Goal: Transaction & Acquisition: Download file/media

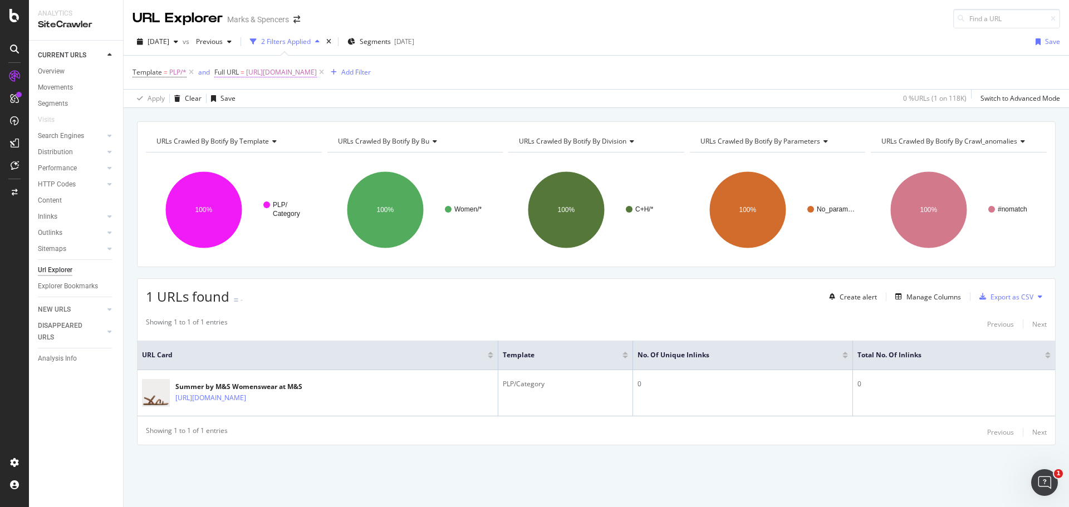
click at [292, 70] on span "[URL][DOMAIN_NAME]" at bounding box center [281, 73] width 71 height 16
click at [267, 114] on input "[URL][DOMAIN_NAME]" at bounding box center [277, 119] width 105 height 18
paste input "kids/kids-sports-fan-apparel/fs5"
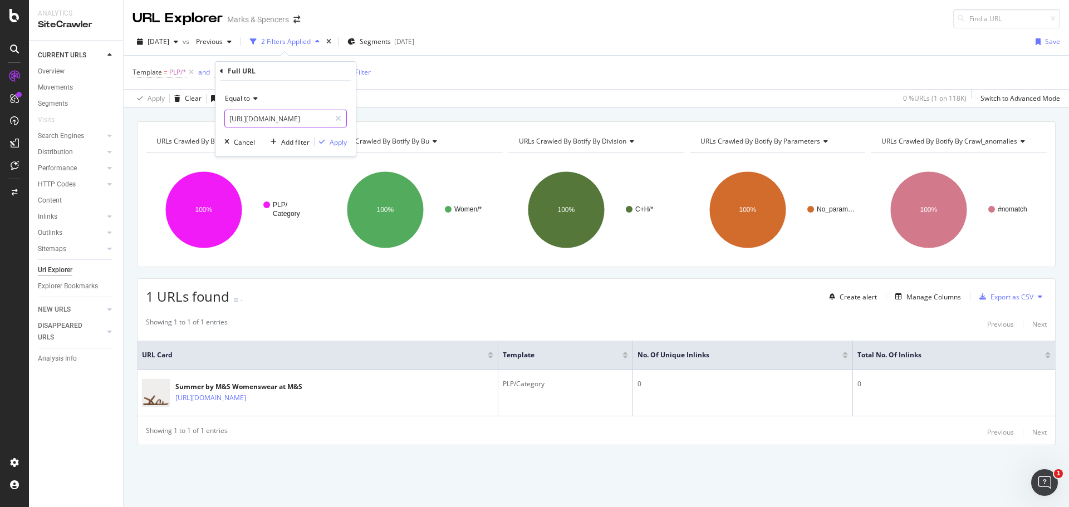
type input "[URL][DOMAIN_NAME]"
click at [246, 97] on span "Equal to" at bounding box center [237, 97] width 25 height 9
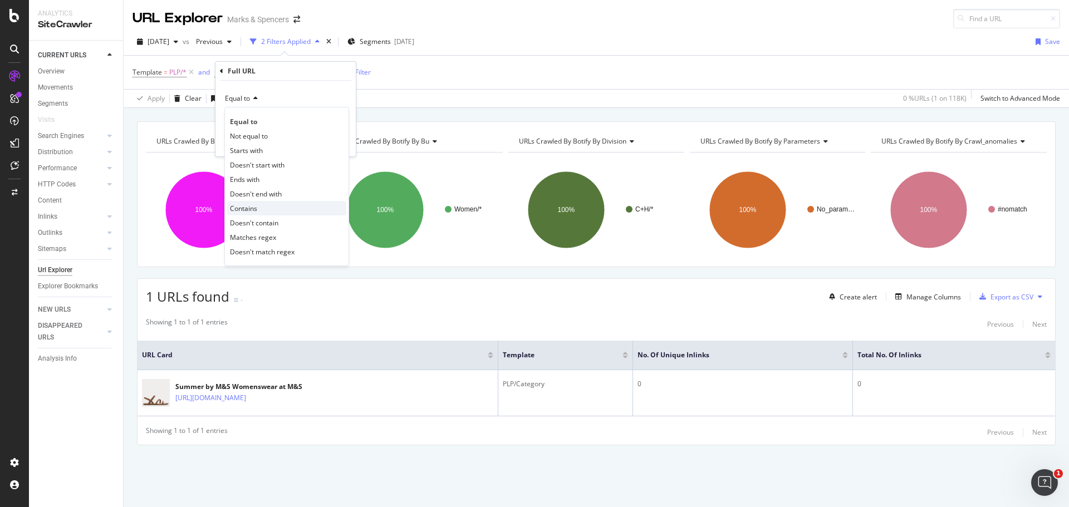
click at [268, 206] on div "Contains" at bounding box center [286, 208] width 119 height 14
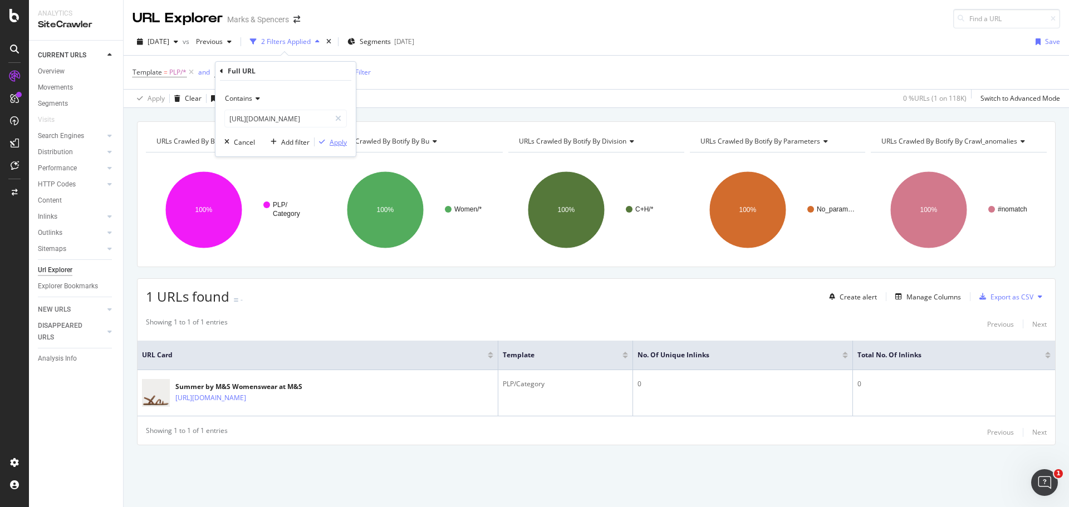
click at [339, 142] on div "Apply" at bounding box center [337, 141] width 17 height 9
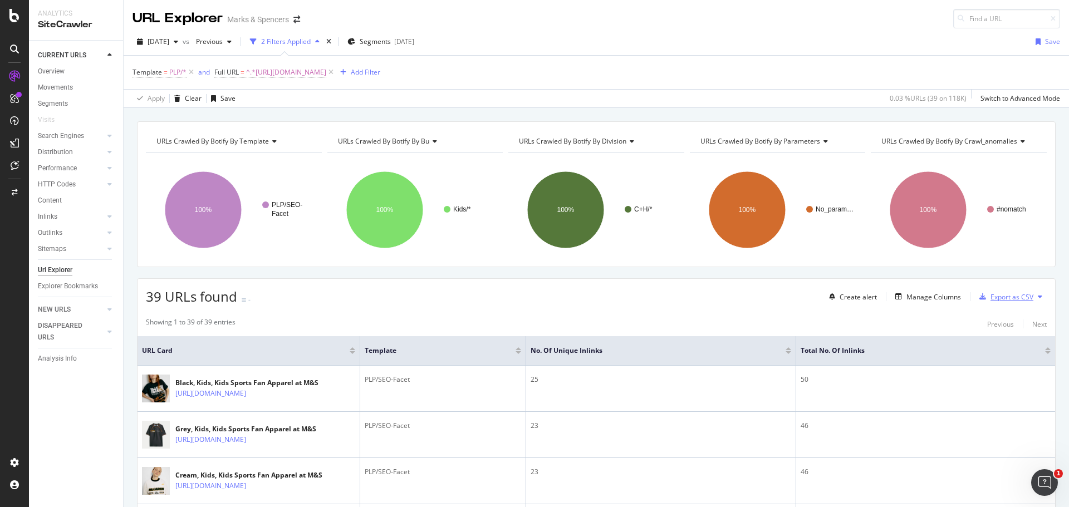
click at [1005, 297] on div "Export as CSV" at bounding box center [1011, 296] width 43 height 9
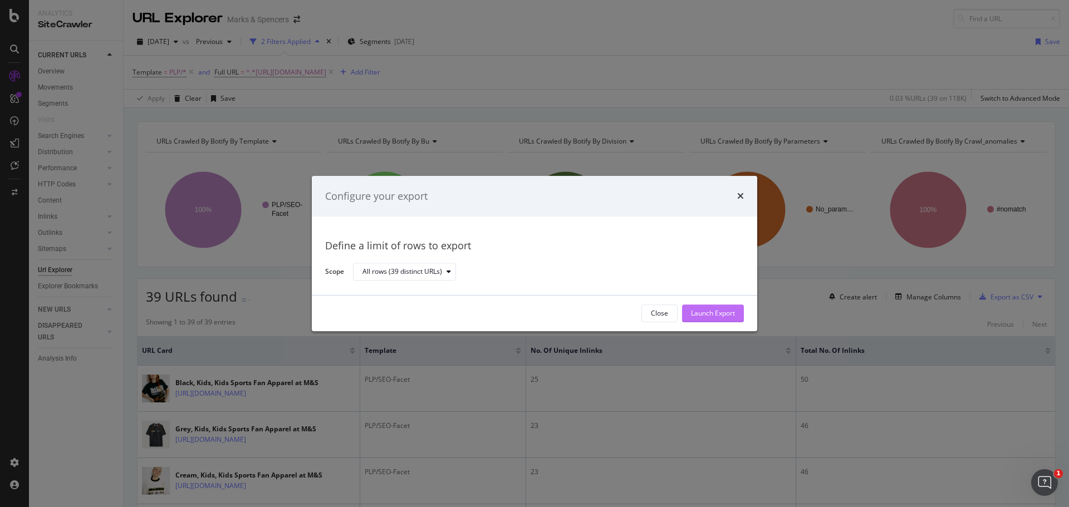
click at [691, 308] on div "Launch Export" at bounding box center [713, 313] width 44 height 17
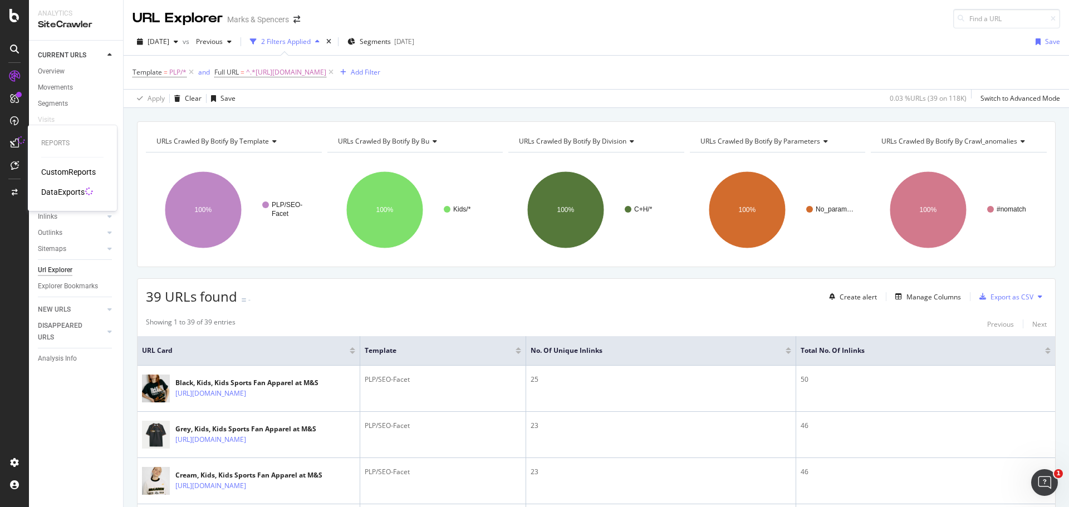
click at [52, 195] on div "DataExports" at bounding box center [62, 191] width 43 height 11
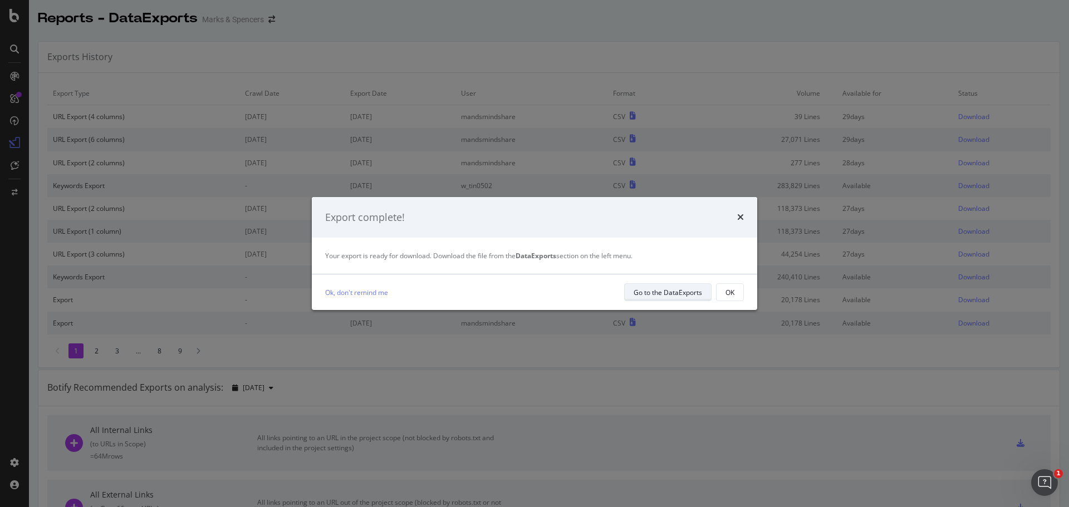
click at [664, 292] on div "Go to the DataExports" at bounding box center [667, 292] width 68 height 9
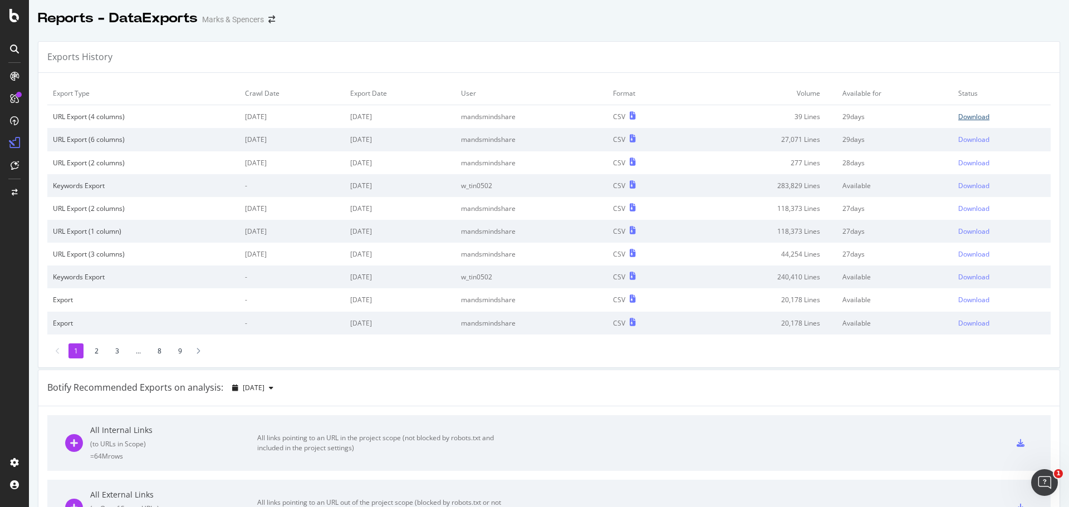
click at [966, 116] on div "Download" at bounding box center [973, 116] width 31 height 9
